Goal: Transaction & Acquisition: Purchase product/service

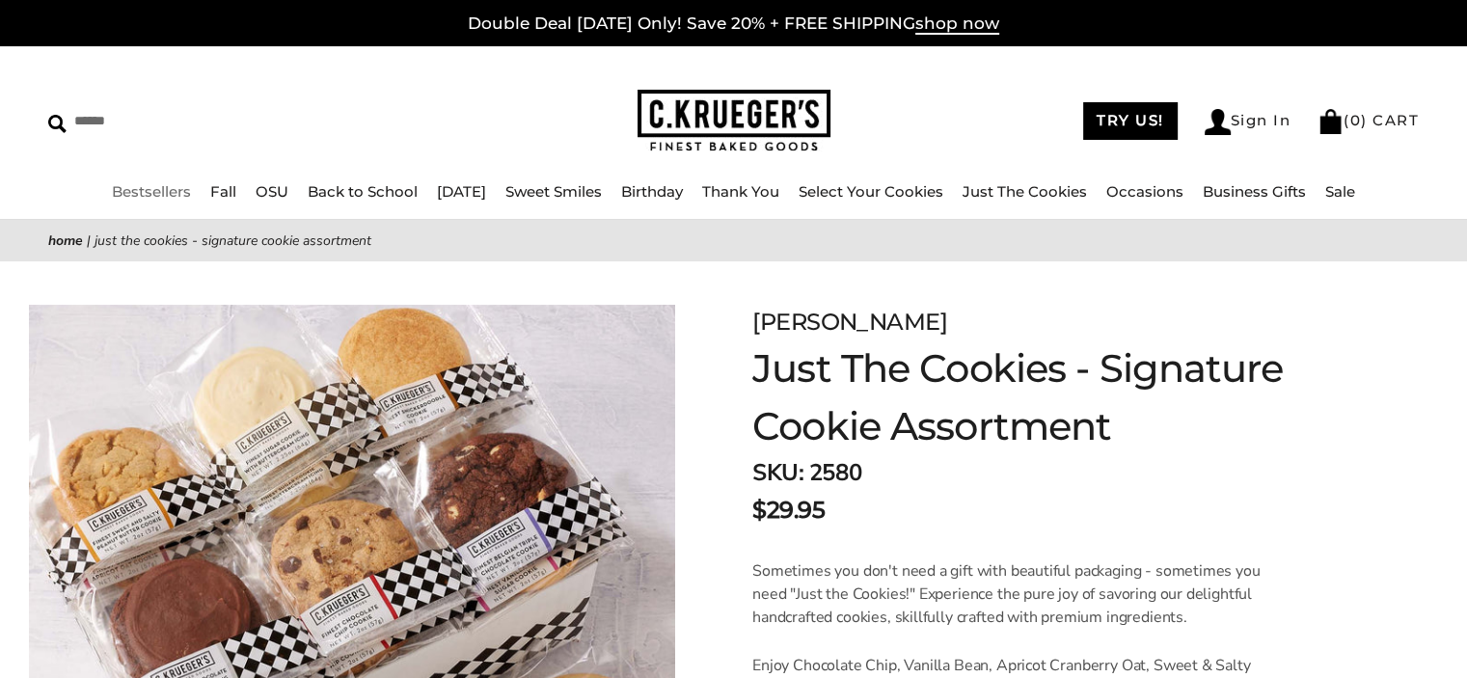
click at [133, 195] on link "Bestsellers" at bounding box center [151, 191] width 79 height 18
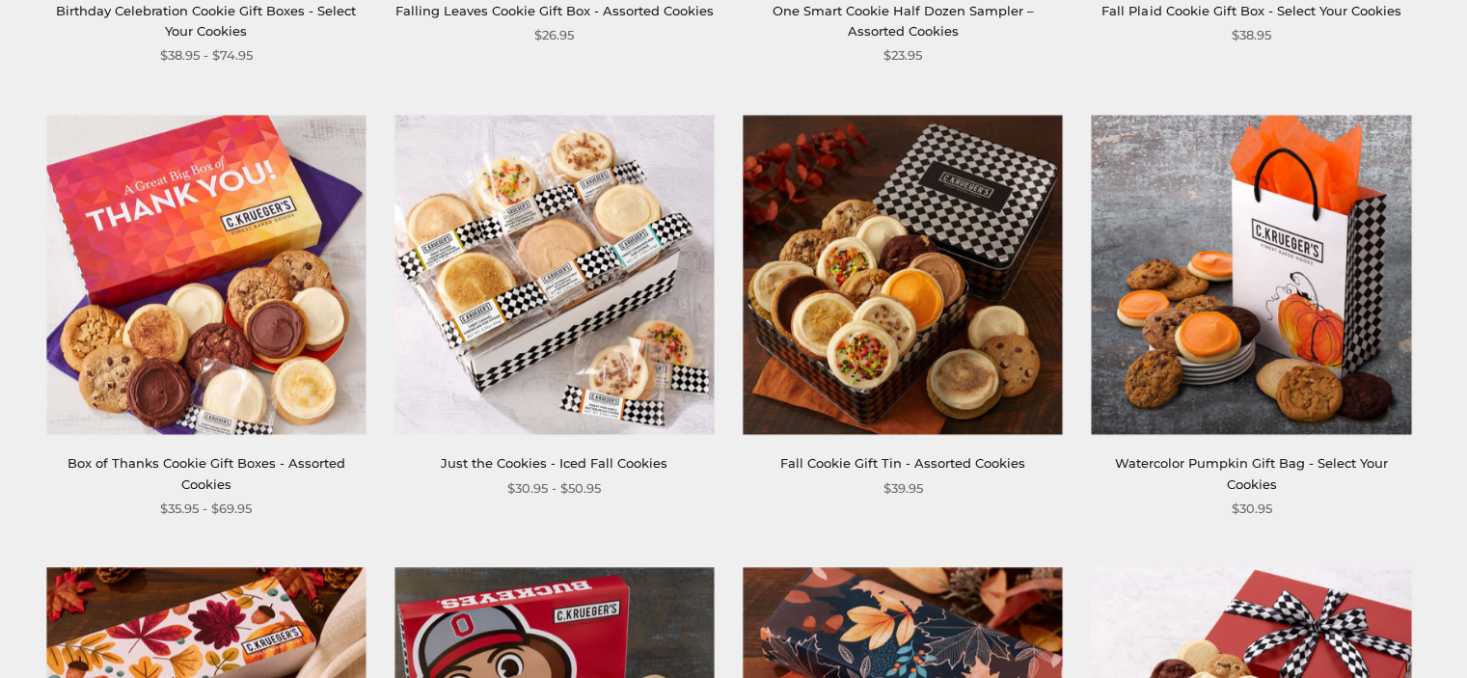
scroll to position [1217, 0]
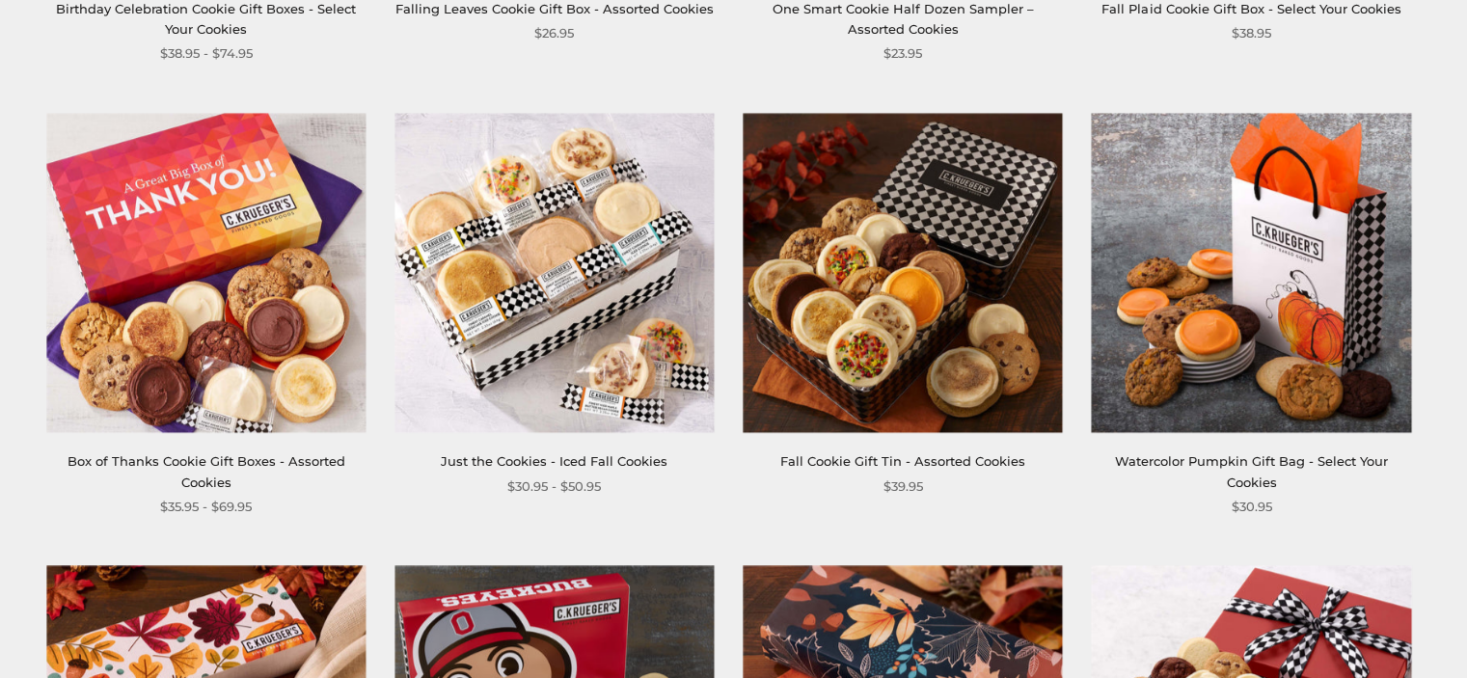
click at [617, 457] on link "Just the Cookies - Iced Fall Cookies" at bounding box center [554, 460] width 227 height 15
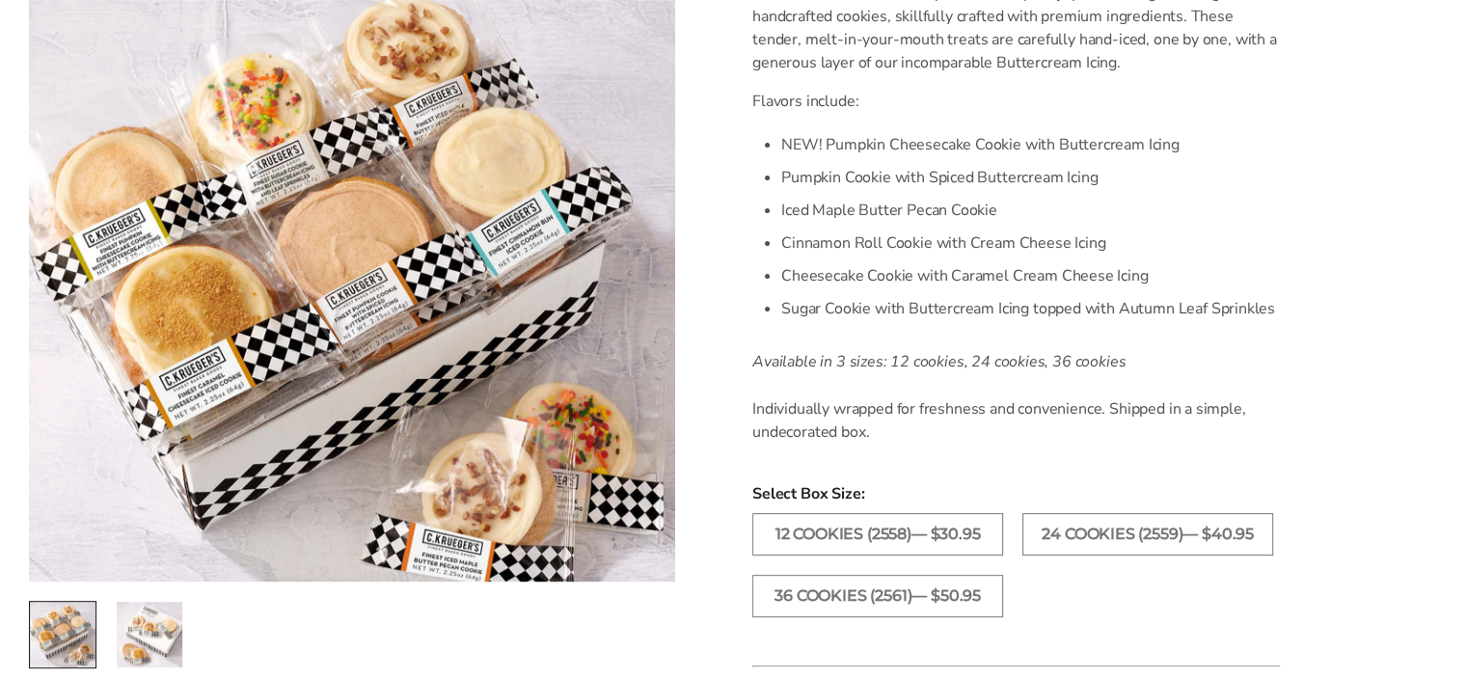
scroll to position [608, 0]
